Goal: Task Accomplishment & Management: Manage account settings

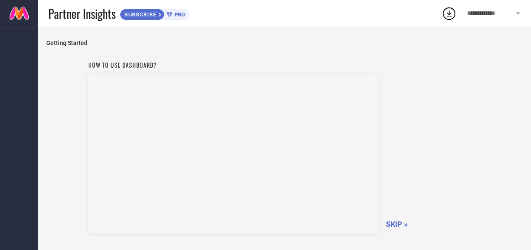
click at [500, 8] on div "**********" at bounding box center [494, 13] width 74 height 27
click at [306, 32] on div "Getting Started How to use dashboard? SKIP »" at bounding box center [284, 166] width 493 height 278
click at [387, 171] on span "SKIP »" at bounding box center [397, 170] width 22 height 9
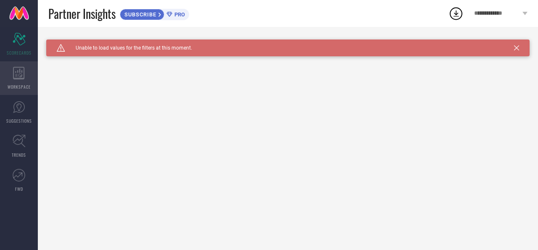
click at [21, 79] on div "WORKSPACE" at bounding box center [19, 78] width 38 height 34
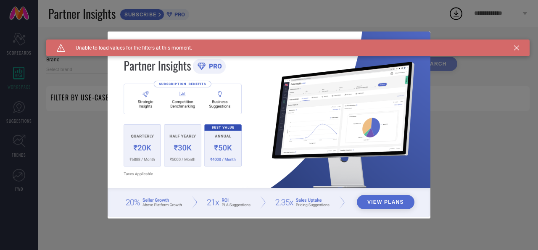
type input "1 STOP FASHION"
type input "All"
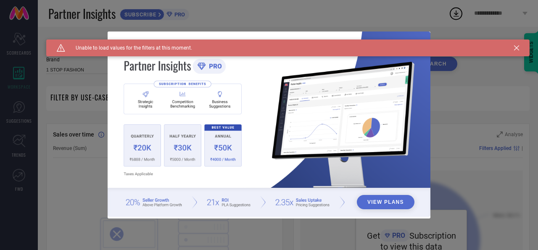
click at [515, 48] on icon at bounding box center [516, 47] width 5 height 5
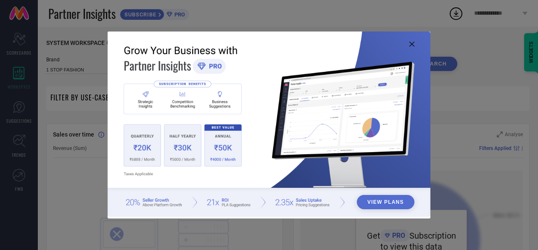
click at [412, 45] on icon at bounding box center [412, 44] width 5 height 5
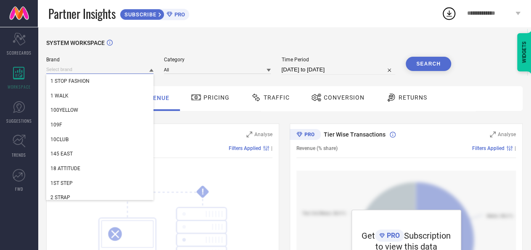
click at [94, 70] on input at bounding box center [99, 69] width 107 height 9
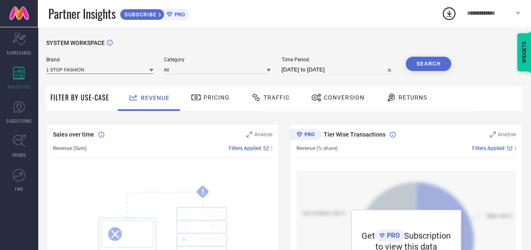
click at [106, 66] on input at bounding box center [99, 69] width 107 height 9
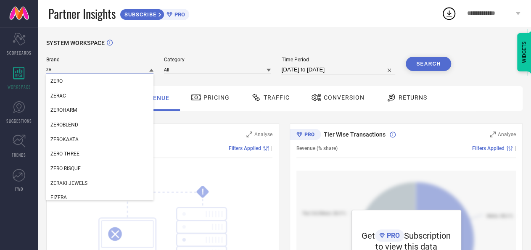
type input "z"
type input "a"
type input "l"
type input "s"
type input "a"
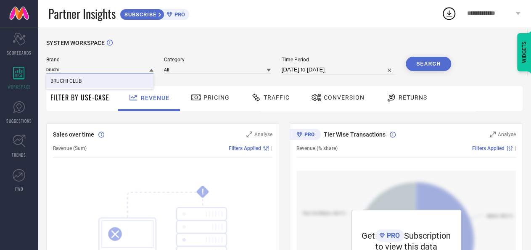
type input "bruchi"
click at [98, 81] on div "BRUCHI CLUB" at bounding box center [99, 81] width 107 height 14
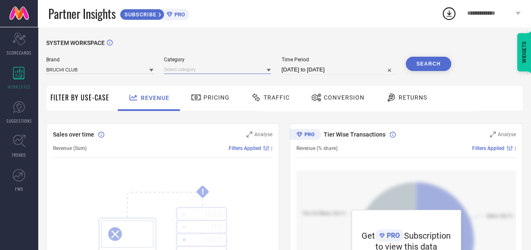
click at [178, 68] on input at bounding box center [217, 69] width 107 height 9
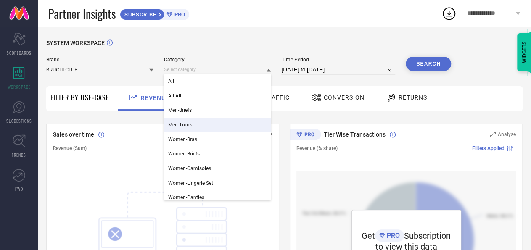
scroll to position [19, 0]
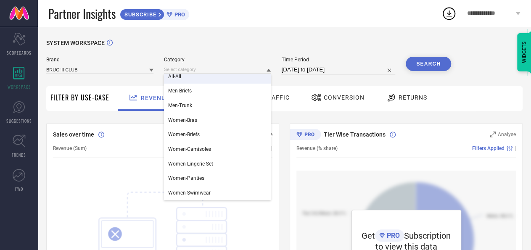
click at [196, 77] on div "All-All" at bounding box center [217, 76] width 107 height 14
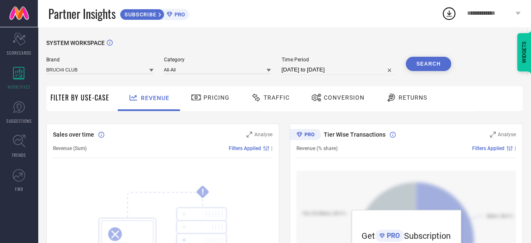
select select "7"
select select "2025"
select select "8"
select select "2025"
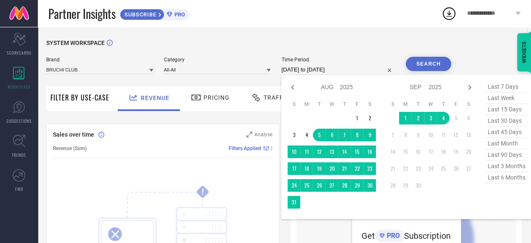
click at [319, 74] on input "[DATE] to [DATE]" at bounding box center [338, 70] width 114 height 10
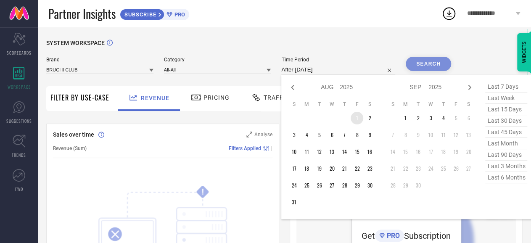
click at [353, 118] on td "1" at bounding box center [357, 118] width 13 height 13
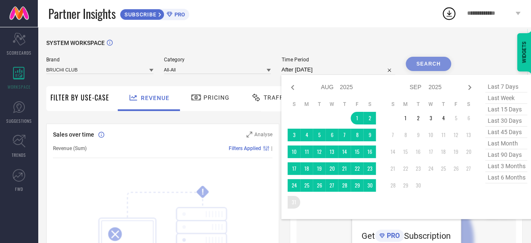
type input "[DATE] to [DATE]"
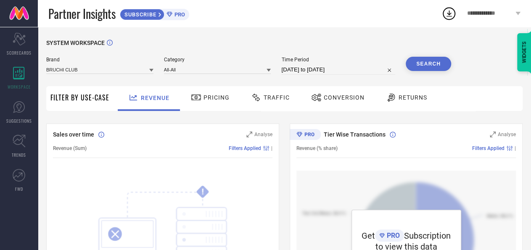
click at [426, 63] on button "Search" at bounding box center [428, 64] width 45 height 14
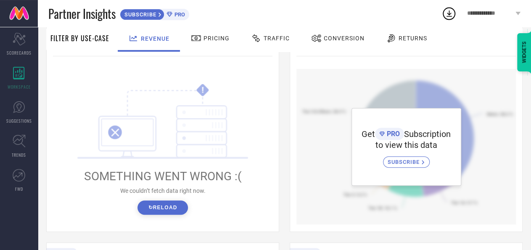
scroll to position [103, 0]
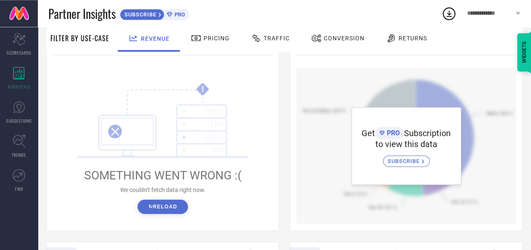
click at [170, 203] on button "↻ Reload" at bounding box center [163, 207] width 50 height 14
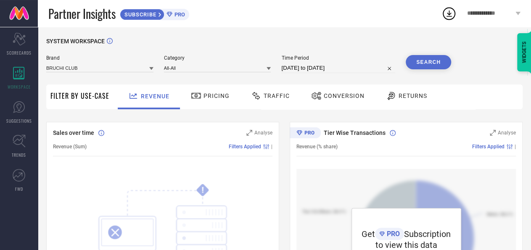
scroll to position [0, 0]
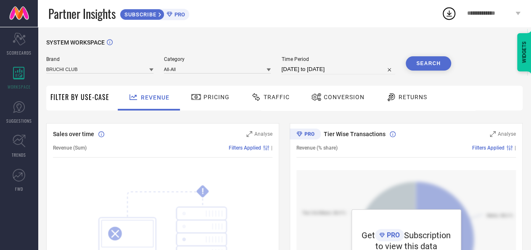
click at [220, 64] on div "Category All-All" at bounding box center [217, 65] width 107 height 18
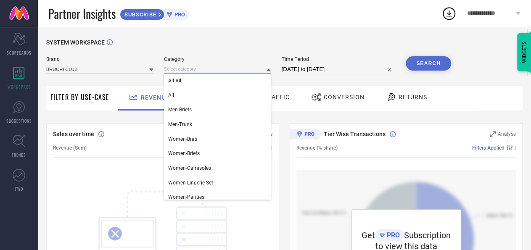
click at [235, 72] on input at bounding box center [217, 69] width 107 height 9
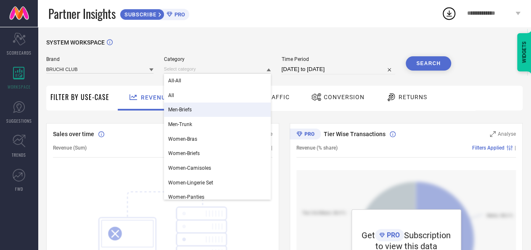
click at [219, 106] on div "Men-Briefs" at bounding box center [217, 110] width 107 height 14
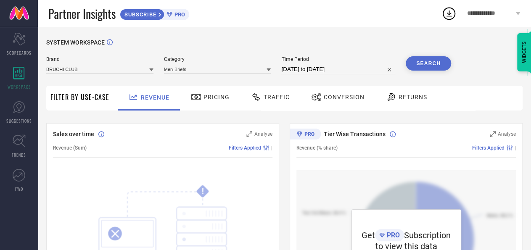
click at [439, 64] on button "Search" at bounding box center [428, 63] width 45 height 14
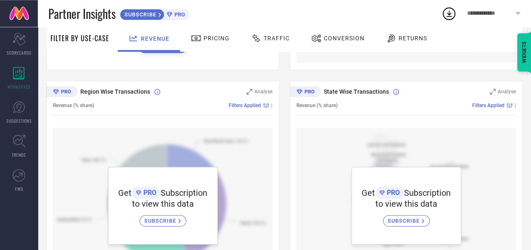
scroll to position [317, 0]
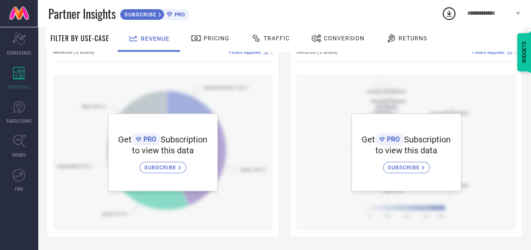
click at [170, 170] on span "SUBSCRIBE" at bounding box center [161, 167] width 34 height 6
click at [25, 145] on icon at bounding box center [19, 141] width 13 height 13
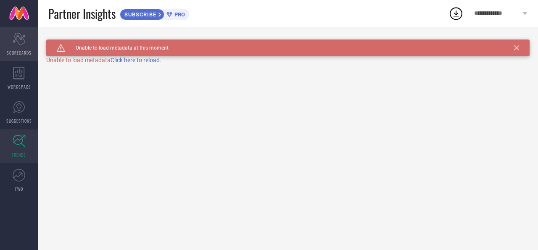
click at [26, 42] on div "Scorecard SCORECARDS" at bounding box center [19, 44] width 38 height 34
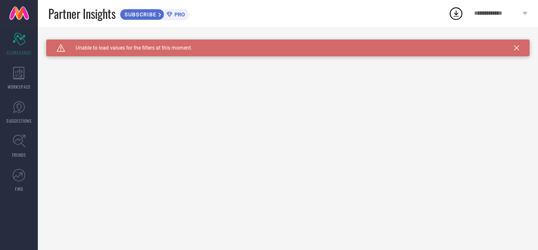
click at [491, 12] on span "**********" at bounding box center [497, 13] width 46 height 7
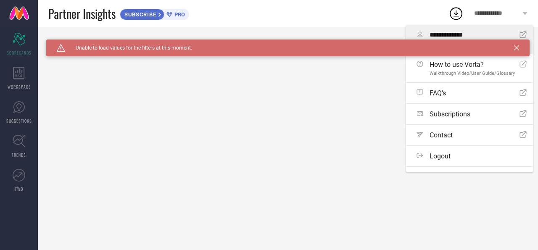
click at [453, 35] on span "**********" at bounding box center [471, 35] width 83 height 8
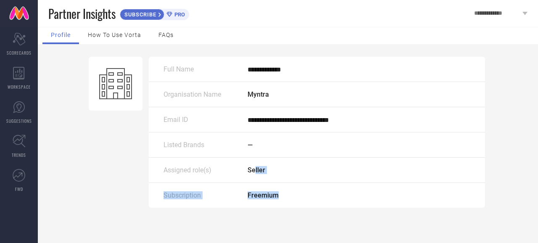
drag, startPoint x: 255, startPoint y: 173, endPoint x: 277, endPoint y: 204, distance: 38.0
click at [277, 204] on div "**********" at bounding box center [317, 132] width 337 height 151
click at [277, 204] on div "Subscription Freemium" at bounding box center [317, 195] width 337 height 25
